Goal: Transaction & Acquisition: Book appointment/travel/reservation

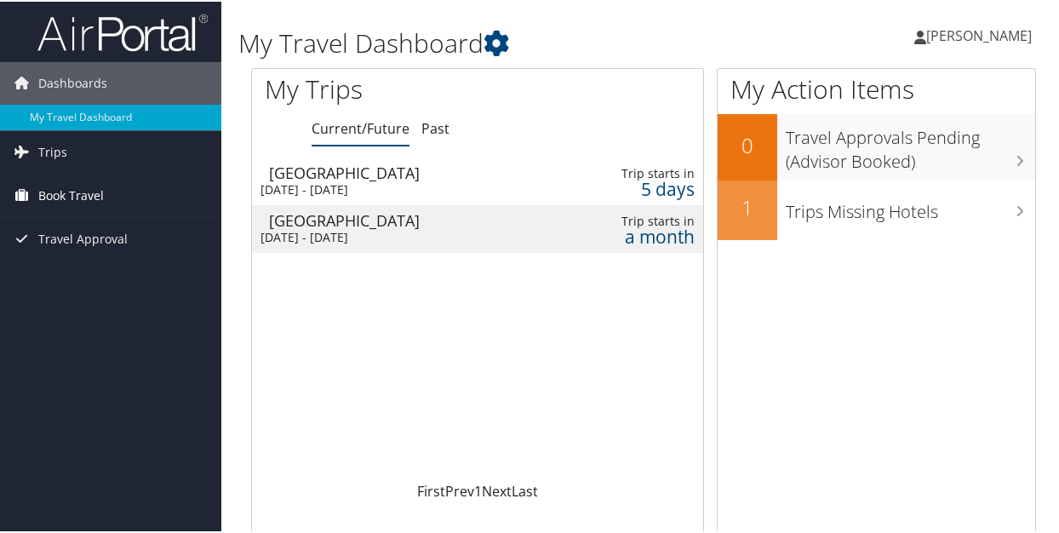
click at [74, 186] on span "Book Travel" at bounding box center [71, 194] width 66 height 43
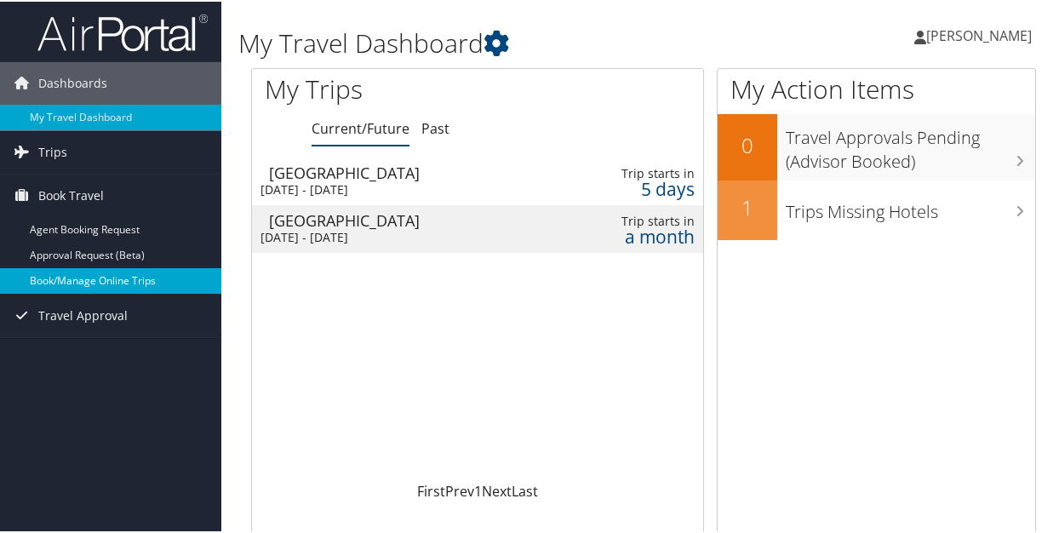
click at [117, 274] on link "Book/Manage Online Trips" at bounding box center [110, 279] width 221 height 26
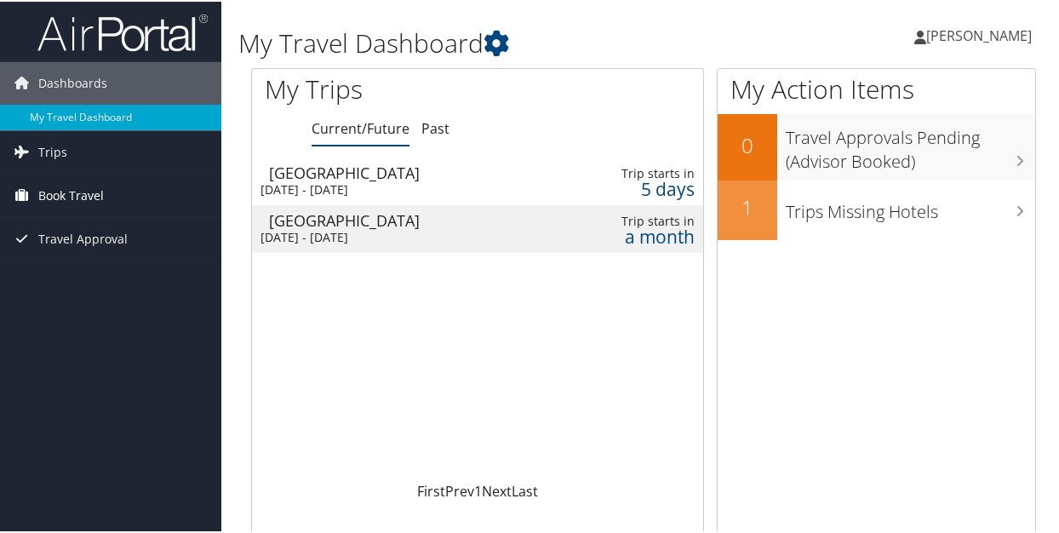
click at [67, 187] on span "Book Travel" at bounding box center [71, 194] width 66 height 43
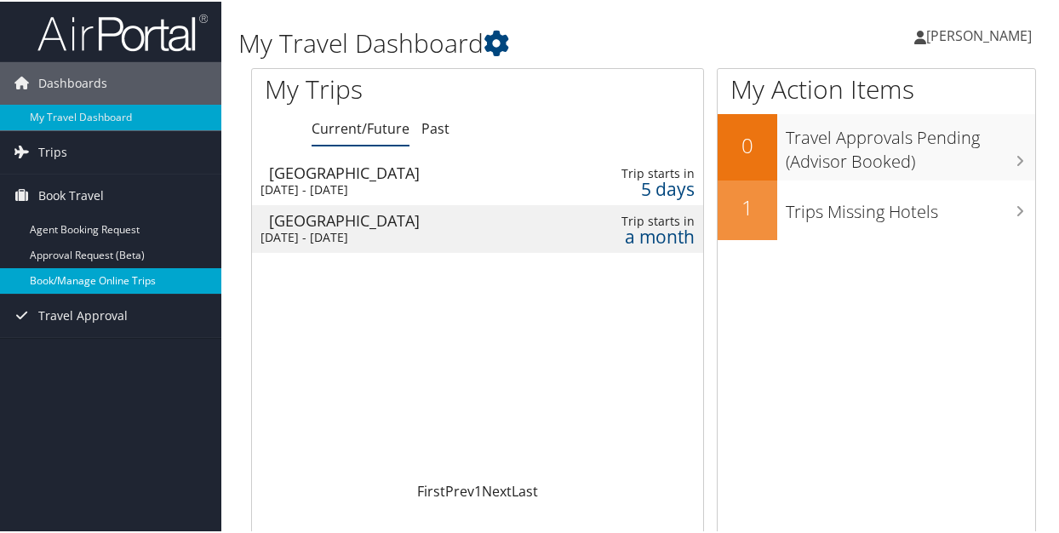
click at [67, 272] on link "Book/Manage Online Trips" at bounding box center [110, 279] width 221 height 26
